Goal: Information Seeking & Learning: Learn about a topic

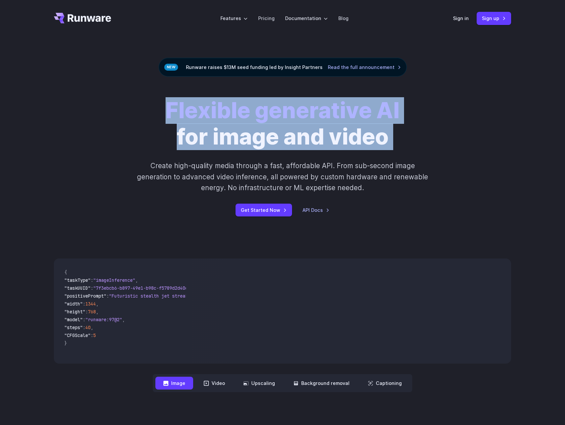
drag, startPoint x: 171, startPoint y: 110, endPoint x: 279, endPoint y: 160, distance: 119.2
click at [279, 160] on div "Flexible generative AI for image and video Create high-quality media through a …" at bounding box center [283, 157] width 366 height 119
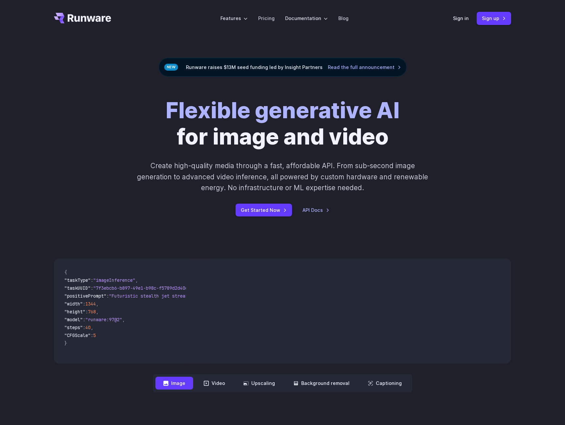
click at [287, 168] on p "Create high-quality media through a fast, affordable API. From sub-second image…" at bounding box center [282, 176] width 293 height 33
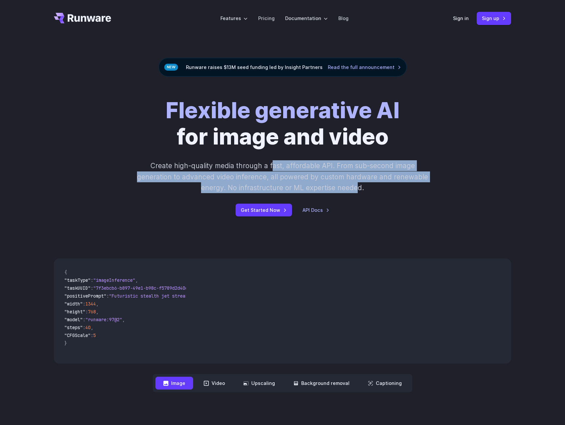
drag, startPoint x: 271, startPoint y: 165, endPoint x: 362, endPoint y: 184, distance: 92.7
click at [361, 184] on p "Create high-quality media through a fast, affordable API. From sub-second image…" at bounding box center [282, 176] width 293 height 33
click at [362, 184] on p "Create high-quality media through a fast, affordable API. From sub-second image…" at bounding box center [282, 176] width 293 height 33
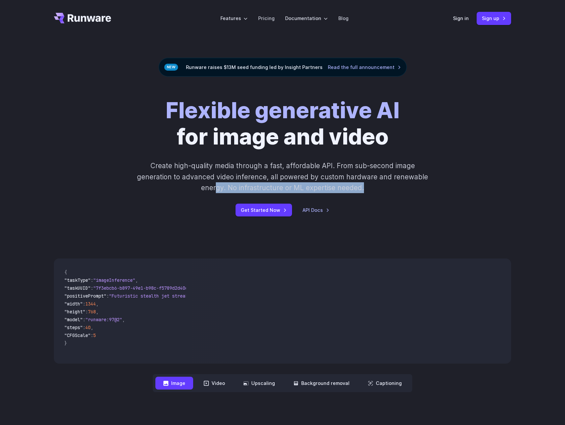
drag, startPoint x: 217, startPoint y: 186, endPoint x: 369, endPoint y: 188, distance: 151.4
click at [369, 188] on p "Create high-quality media through a fast, affordable API. From sub-second image…" at bounding box center [282, 176] width 293 height 33
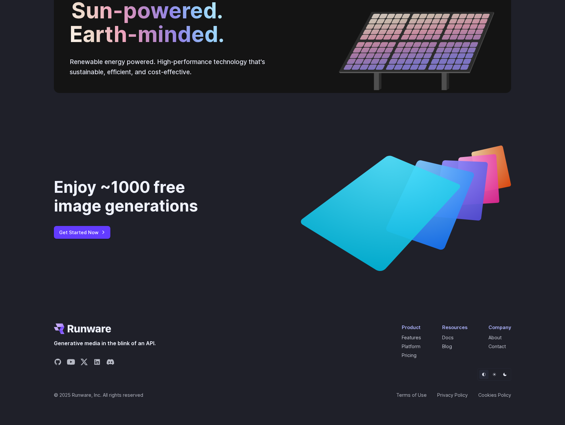
scroll to position [2383, 0]
click at [476, 346] on div "Product Features Platform Pricing Resources Docs Blog Company About Contact" at bounding box center [456, 340] width 109 height 35
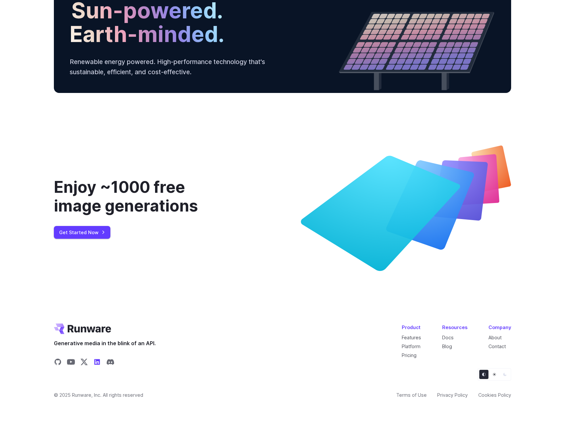
click at [99, 362] on icon "Share on LinkedIn" at bounding box center [97, 362] width 6 height 6
